Goal: Information Seeking & Learning: Learn about a topic

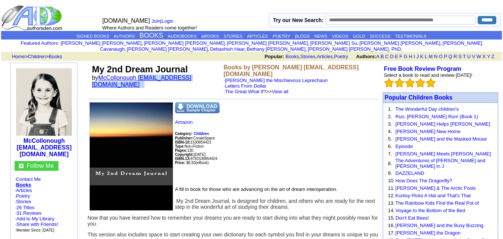
drag, startPoint x: 203, startPoint y: 74, endPoint x: 141, endPoint y: 72, distance: 61.8
click at [141, 74] on font "by McCollonough catbird93@gmail.com" at bounding box center [141, 80] width 99 height 13
copy font "catbird93@gmail.com"
click at [141, 74] on link "McCollonough catbird93@gmail.com" at bounding box center [141, 80] width 99 height 13
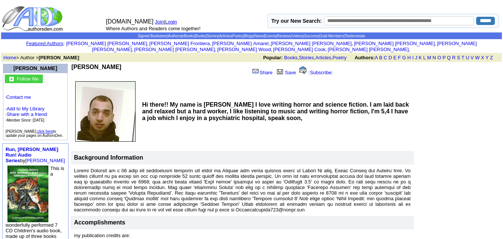
click at [109, 64] on b "Steven Havelock" at bounding box center [96, 67] width 50 height 6
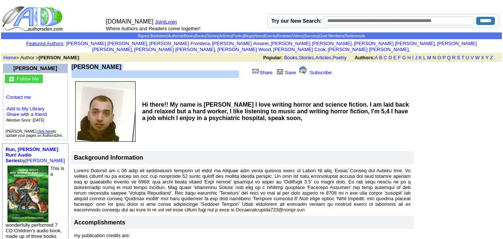
click at [109, 64] on b "Steven Havelock" at bounding box center [96, 67] width 50 height 6
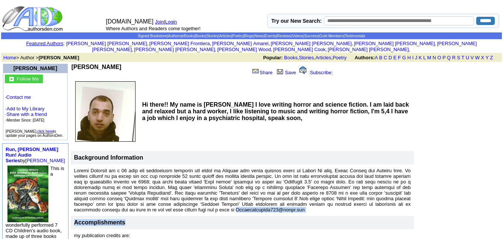
drag, startPoint x: 108, startPoint y: 203, endPoint x: 223, endPoint y: 211, distance: 115.3
copy tbody "Stevenhavelock101@gmail.com Accomplishments"
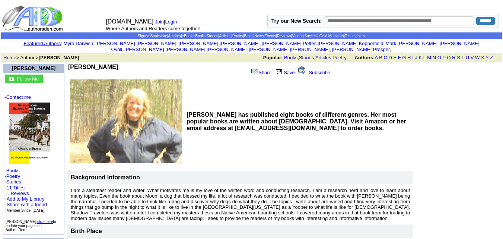
click at [11, 172] on link "Books" at bounding box center [12, 170] width 13 height 6
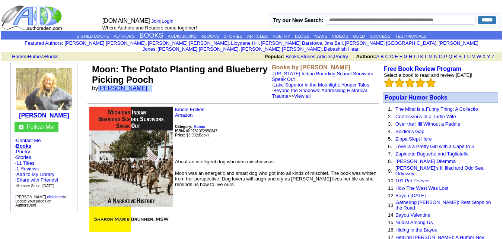
drag, startPoint x: 169, startPoint y: 82, endPoint x: 100, endPoint y: 81, distance: 68.5
click at [100, 81] on td "Moon: The Potato Planting and Blueberry Picking Pooch by Sharon Marie Brunner" at bounding box center [180, 82] width 180 height 38
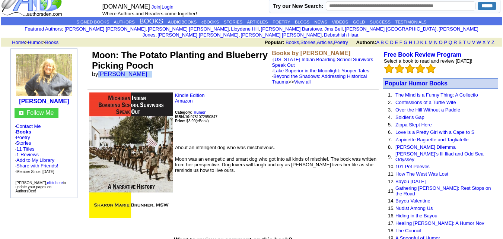
scroll to position [8, 0]
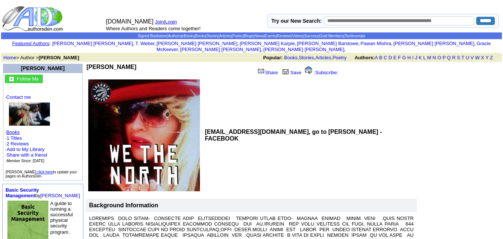
click at [16, 131] on link "Books" at bounding box center [12, 132] width 13 height 6
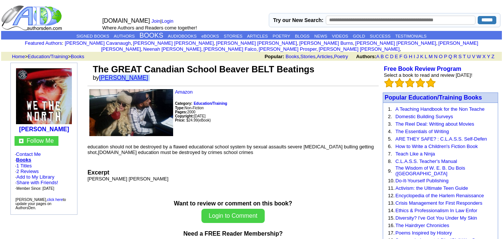
drag, startPoint x: 157, startPoint y: 70, endPoint x: 101, endPoint y: 73, distance: 56.3
click at [101, 74] on font "by Sonja Lynn futerman" at bounding box center [123, 77] width 60 height 6
click at [169, 54] on td "Home > Education/Training > Books Popular: Books , Stories , Articles , Poetry …" at bounding box center [255, 56] width 493 height 9
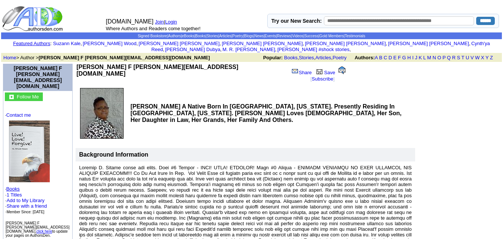
click at [12, 186] on link "Books" at bounding box center [12, 189] width 13 height 6
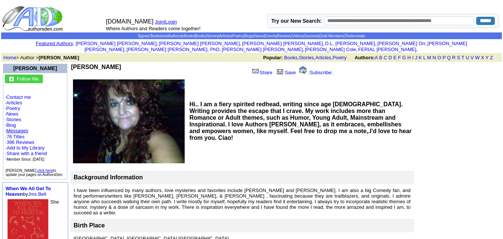
drag, startPoint x: 109, startPoint y: 59, endPoint x: 72, endPoint y: 60, distance: 36.8
click at [72, 64] on td "[PERSON_NAME]" at bounding box center [159, 71] width 176 height 14
click at [19, 105] on link "Poetry" at bounding box center [13, 108] width 14 height 6
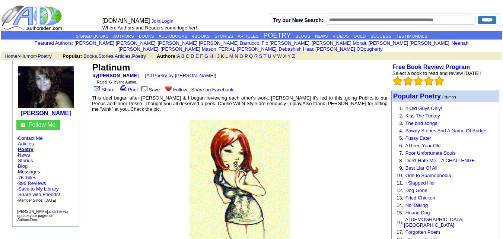
click at [31, 175] on link "76 Titles" at bounding box center [27, 178] width 18 height 6
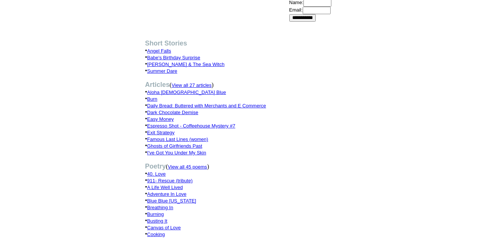
scroll to position [302, 0]
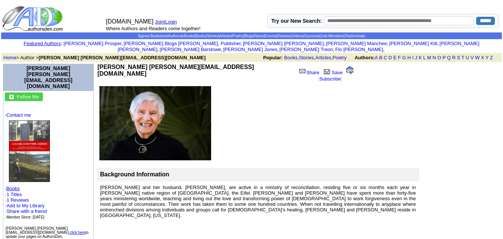
click at [10, 185] on link "Books" at bounding box center [12, 188] width 13 height 6
